Goal: Information Seeking & Learning: Learn about a topic

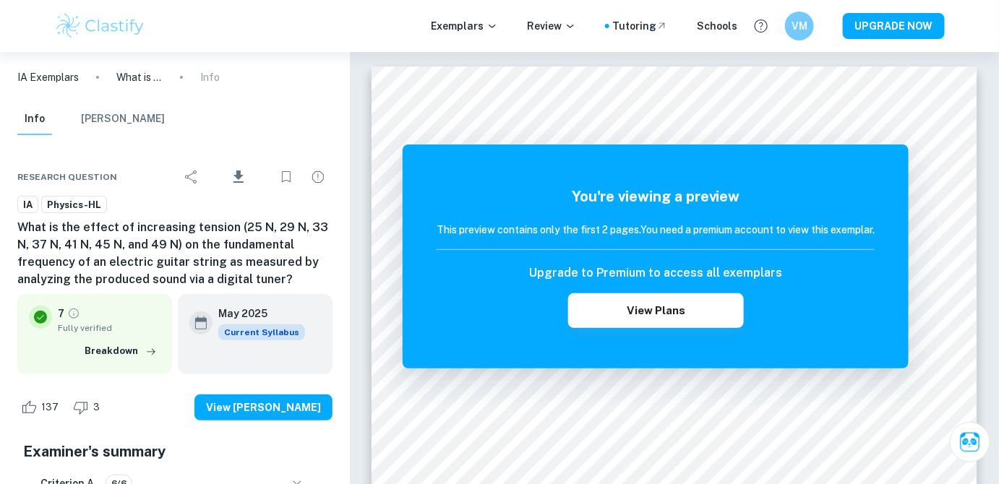
click at [121, 24] on img at bounding box center [100, 26] width 92 height 29
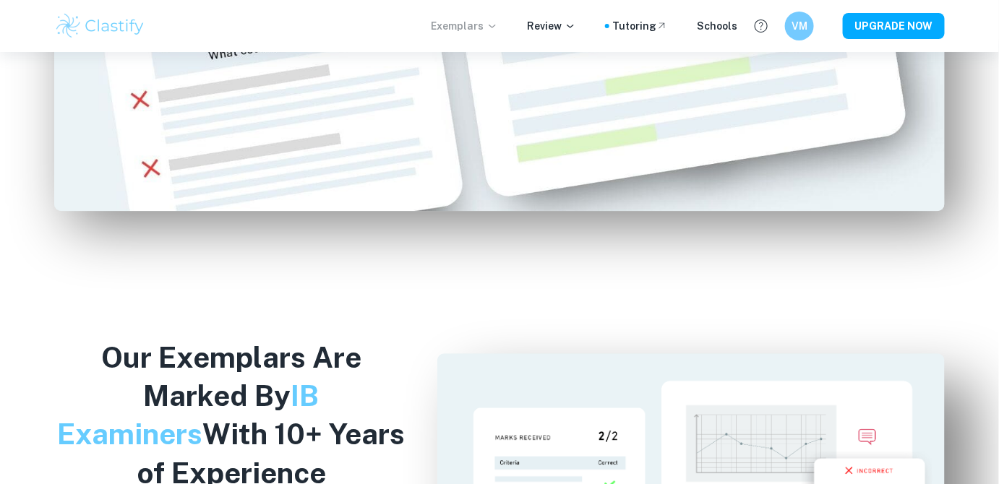
scroll to position [1134, 0]
click at [498, 25] on icon at bounding box center [492, 26] width 12 height 12
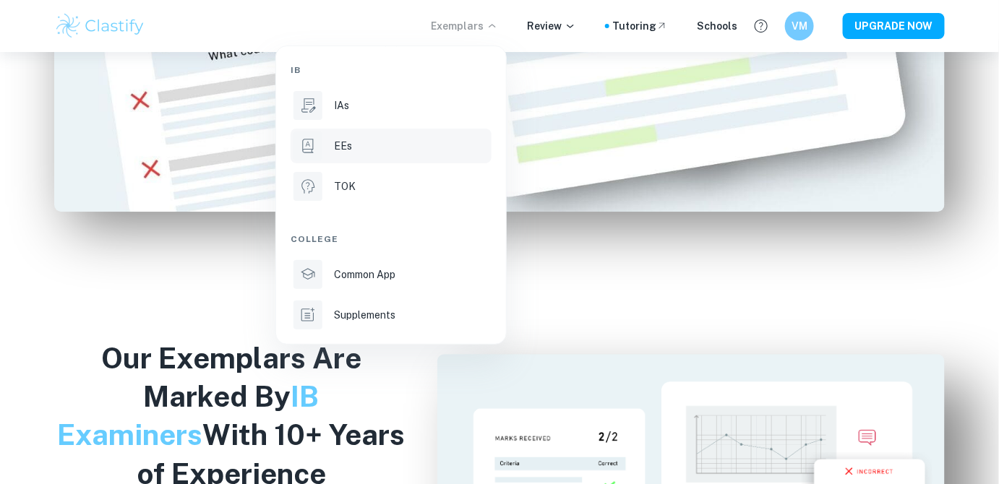
click at [339, 158] on li "EEs" at bounding box center [390, 146] width 201 height 35
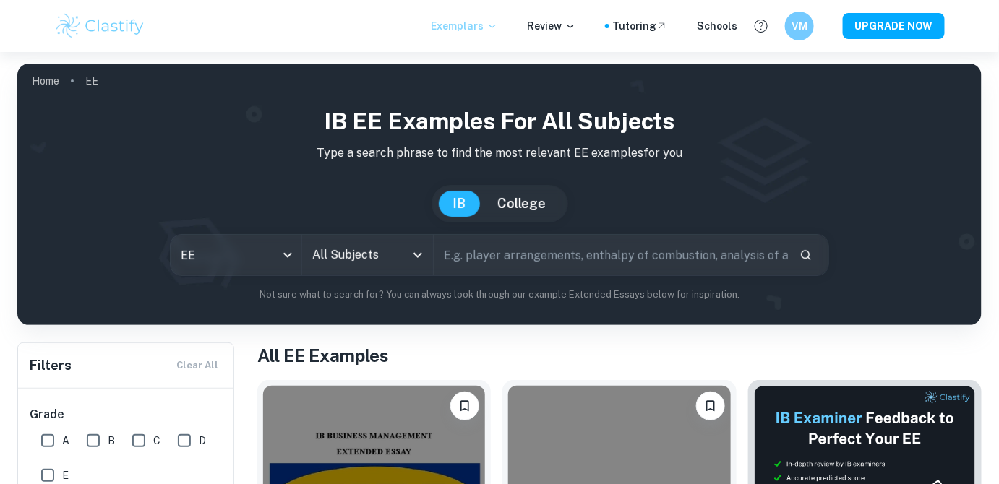
click at [555, 254] on input "text" at bounding box center [611, 255] width 354 height 40
type input "rolling resistance"
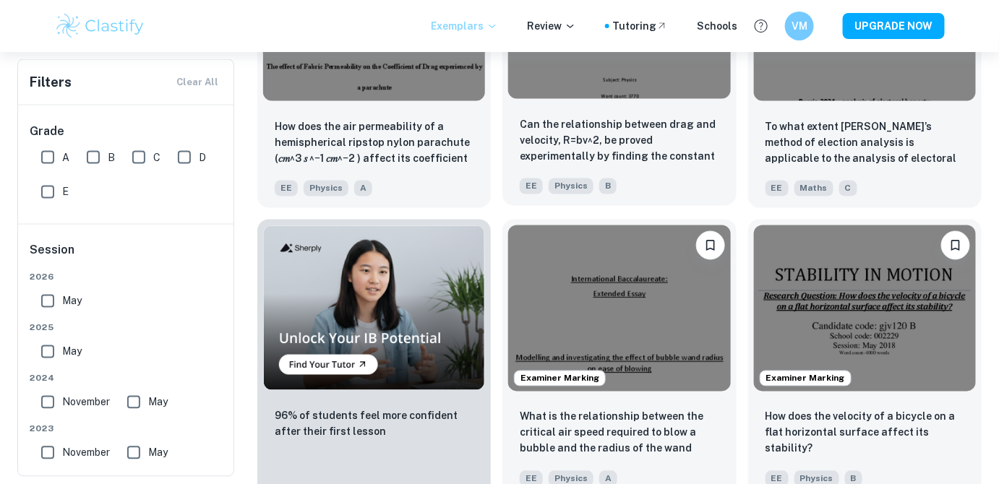
scroll to position [743, 0]
